Goal: Check status: Check status

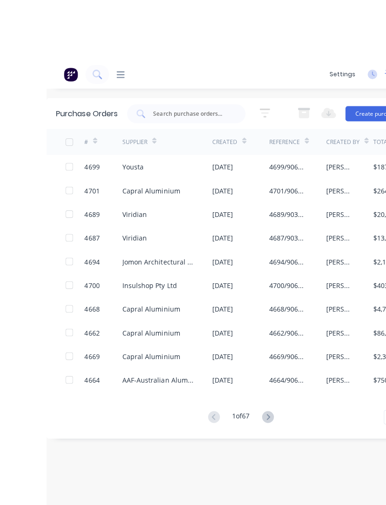
scroll to position [1, 0]
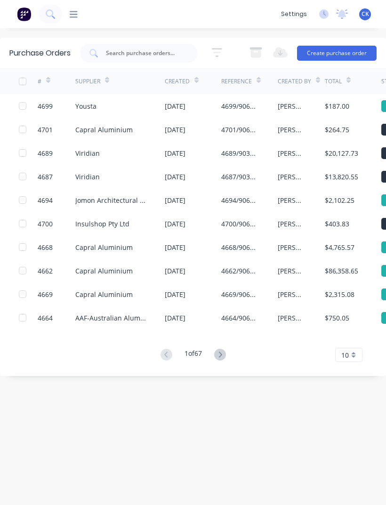
click at [85, 126] on div "Capral Aluminium" at bounding box center [103, 130] width 57 height 10
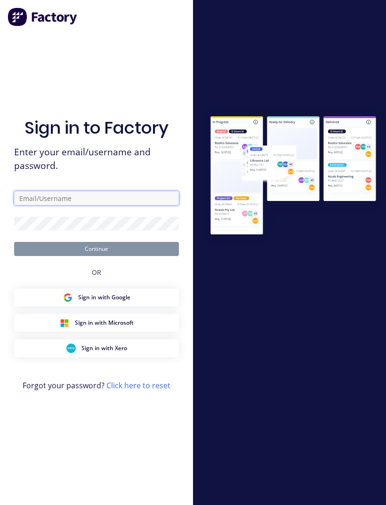
click at [122, 205] on input "text" at bounding box center [96, 198] width 165 height 14
type input "Clinton@archsystem.com.au"
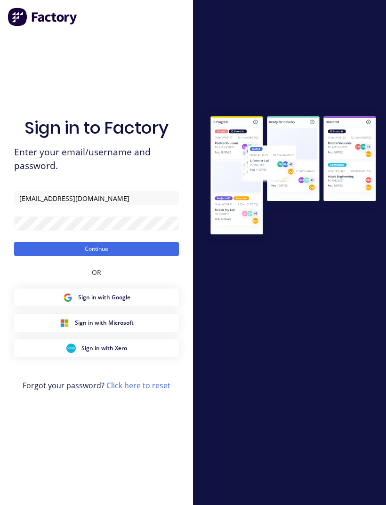
click at [121, 256] on button "Continue" at bounding box center [96, 249] width 165 height 14
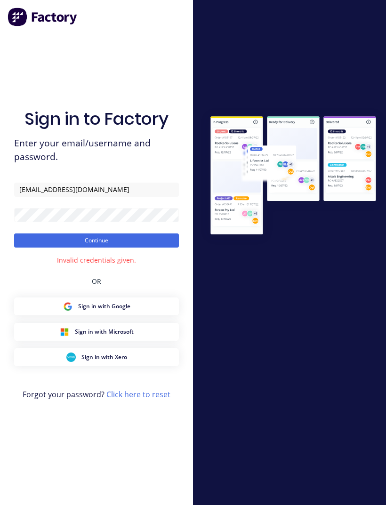
click at [151, 245] on form "Clinton@archsystem.com.au Continue" at bounding box center [96, 215] width 165 height 65
click at [101, 266] on div "Sign in to Factory Enter your email/username and password. Clinton@archsystem.c…" at bounding box center [96, 262] width 165 height 472
click at [111, 247] on button "Continue" at bounding box center [96, 241] width 165 height 14
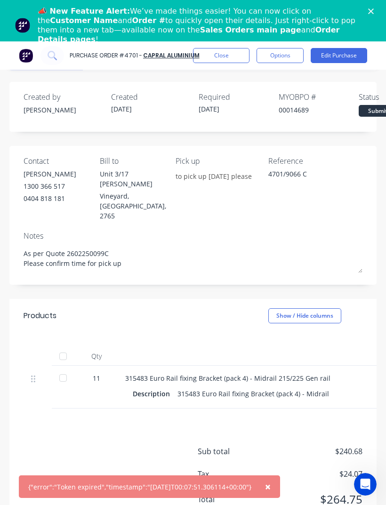
scroll to position [41, 0]
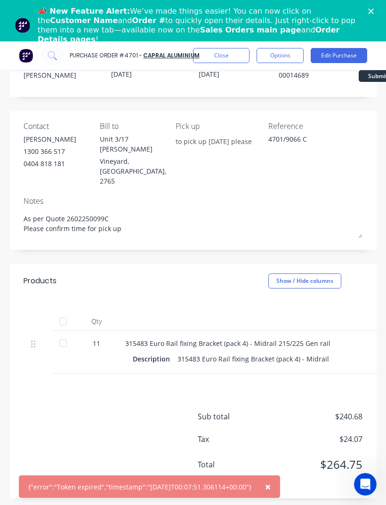
click at [60, 334] on div at bounding box center [63, 343] width 19 height 19
click at [370, 6] on div "📣 New Feature Alert: We’ve made things easier! You can now click on the Custome…" at bounding box center [205, 25] width 334 height 43
click at [364, 9] on div "📣 New Feature Alert: We’ve made things easier! You can now click on the Custome…" at bounding box center [205, 25] width 334 height 43
click at [367, 5] on div "📣 New Feature Alert: We’ve made things easier! You can now click on the Custome…" at bounding box center [205, 25] width 334 height 43
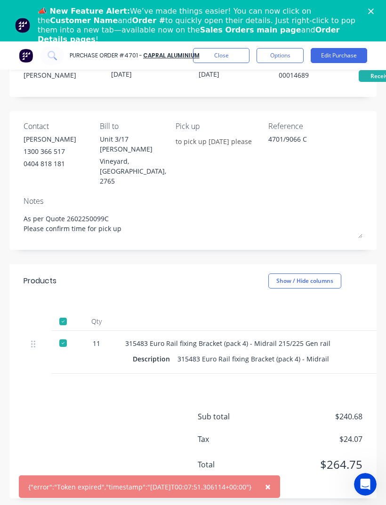
click at [366, 5] on div "📣 New Feature Alert: We’ve made things easier! You can now click on the Custome…" at bounding box center [205, 25] width 334 height 43
click at [366, 7] on div "📣 New Feature Alert: We’ve made things easier! You can now click on the Custome…" at bounding box center [205, 25] width 334 height 43
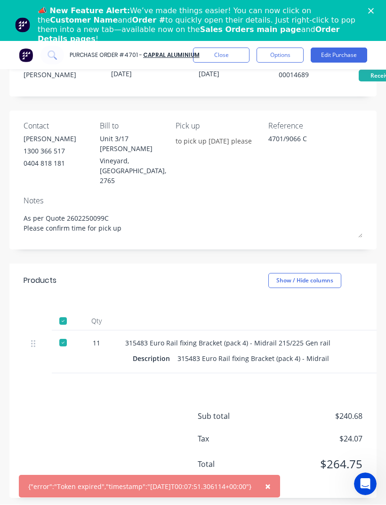
scroll to position [72, 0]
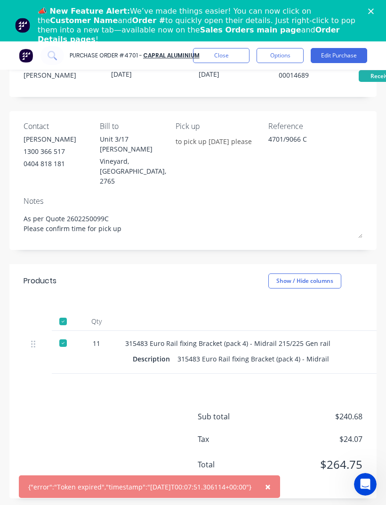
click at [364, 9] on div "📣 New Feature Alert: We’ve made things easier! You can now click on the Custome…" at bounding box center [205, 25] width 334 height 43
click at [369, 3] on div "📣 New Feature Alert: We’ve made things easier! You can now click on the Custome…" at bounding box center [193, 20] width 386 height 41
click at [365, 11] on div "📣 New Feature Alert: We’ve made things easier! You can now click on the Custome…" at bounding box center [205, 25] width 334 height 43
click at [369, 14] on polygon "Close" at bounding box center [371, 11] width 6 height 6
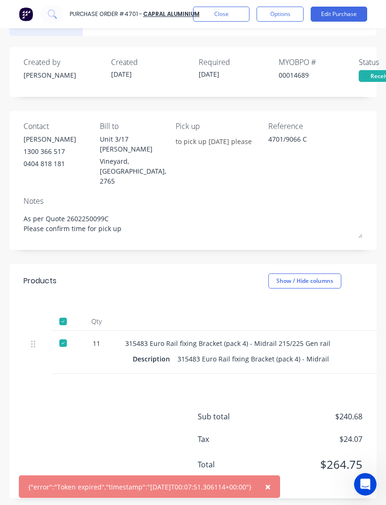
click at [369, 9] on div "Purchase Order #4701 - Capral Aluminium Close Options Edit Purchase" at bounding box center [193, 14] width 386 height 28
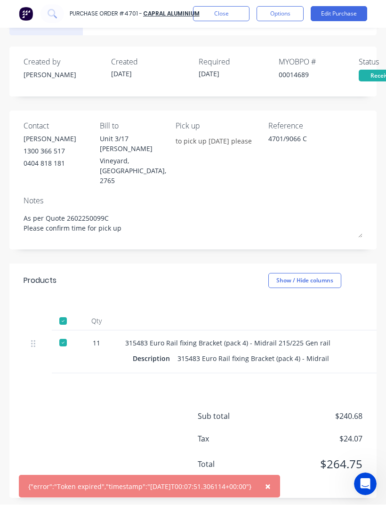
click at [366, 13] on button "Edit Purchase" at bounding box center [339, 14] width 57 height 15
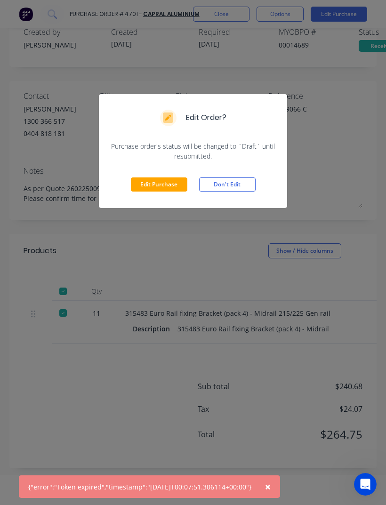
click at [241, 186] on button "Don't Edit" at bounding box center [227, 185] width 57 height 14
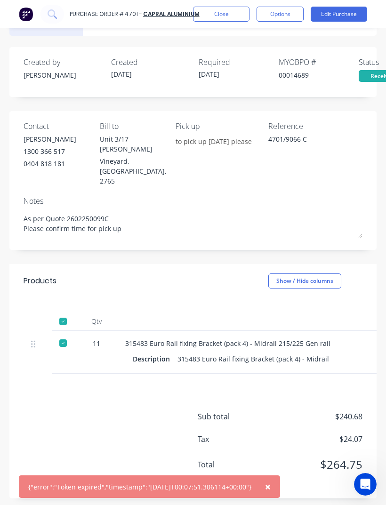
click at [227, 18] on button "Close" at bounding box center [221, 14] width 57 height 15
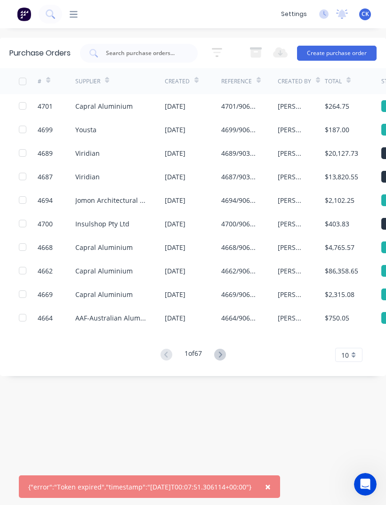
click at [25, 17] on img at bounding box center [24, 14] width 14 height 14
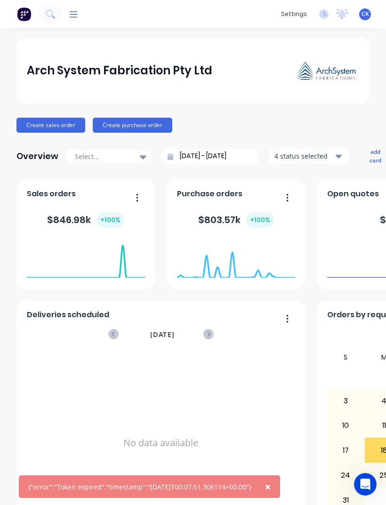
click at [271, 485] on span "×" at bounding box center [268, 487] width 6 height 13
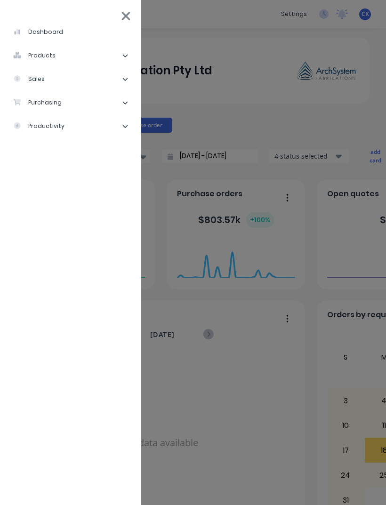
click at [46, 103] on div "purchasing" at bounding box center [37, 102] width 49 height 8
click at [46, 125] on div "Purchase Orders" at bounding box center [53, 126] width 65 height 8
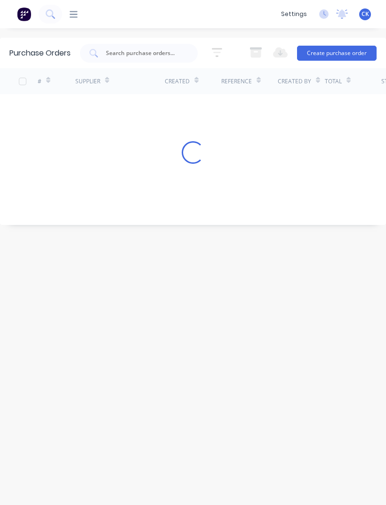
click at [115, 55] on input "text" at bounding box center [144, 53] width 78 height 9
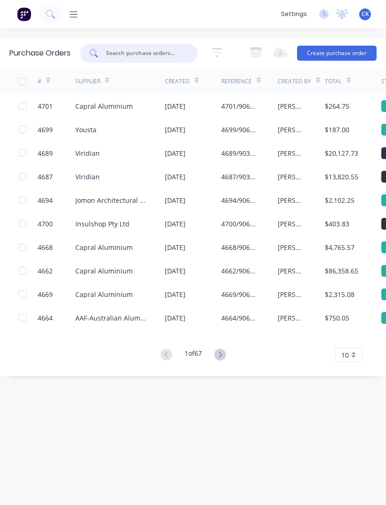
click at [114, 101] on div "Capral Aluminium" at bounding box center [103, 106] width 57 height 10
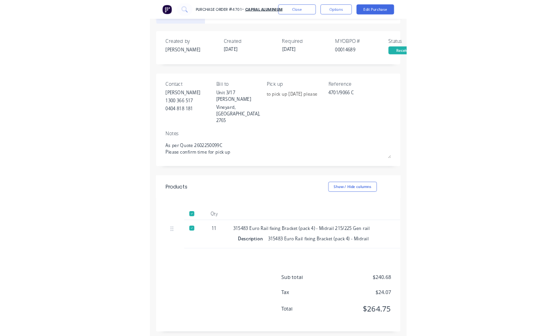
scroll to position [26, 0]
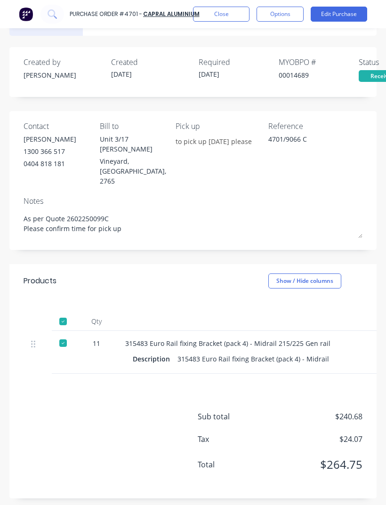
click at [223, 14] on button "Close" at bounding box center [221, 14] width 57 height 15
